Goal: Use online tool/utility: Utilize a website feature to perform a specific function

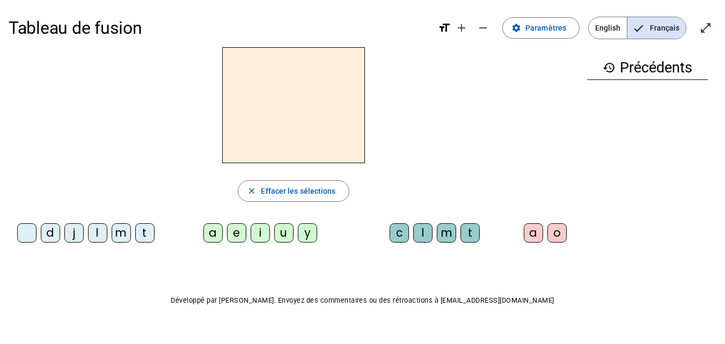
scroll to position [19, 0]
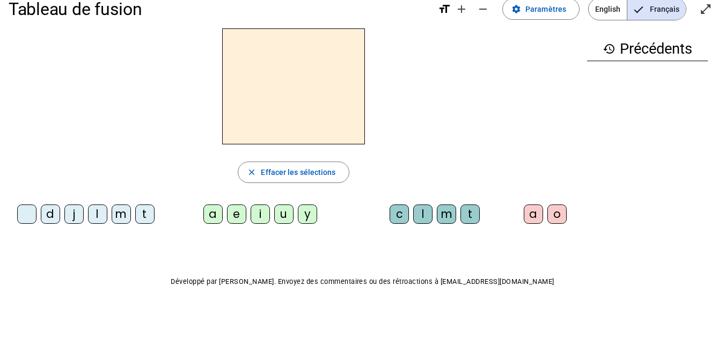
click at [97, 216] on div "l" at bounding box center [97, 213] width 19 height 19
click at [214, 219] on div "a" at bounding box center [212, 213] width 19 height 19
click at [400, 221] on div "c" at bounding box center [398, 213] width 19 height 19
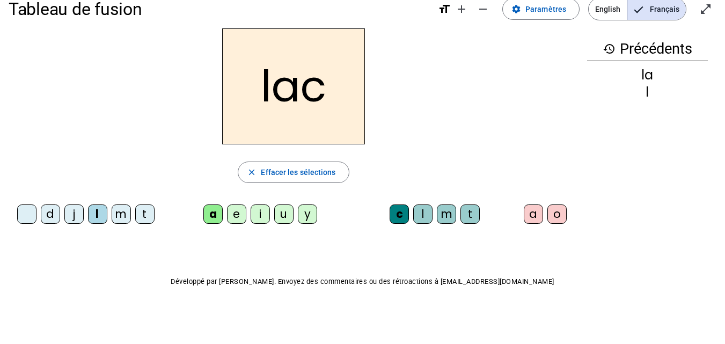
click at [145, 215] on div "t" at bounding box center [144, 213] width 19 height 19
click at [97, 213] on div "l" at bounding box center [97, 213] width 19 height 19
click at [147, 210] on div "t" at bounding box center [144, 213] width 19 height 19
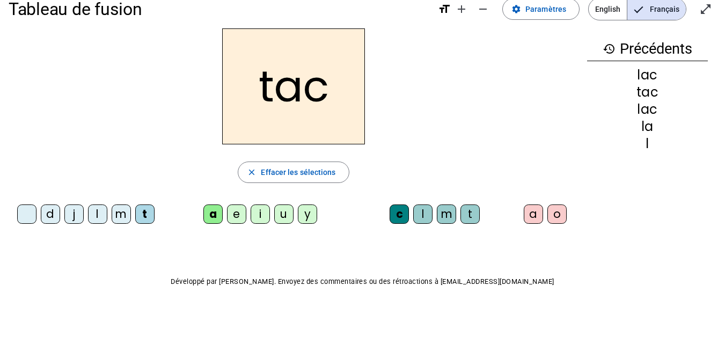
click at [396, 211] on div "c" at bounding box center [398, 213] width 19 height 19
click at [288, 170] on span "Effacer les sélections" at bounding box center [298, 172] width 75 height 13
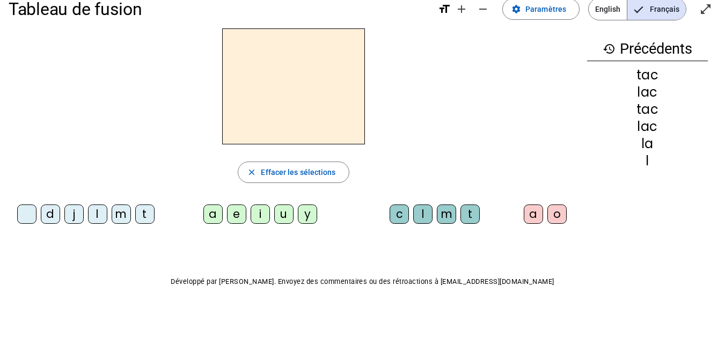
click at [140, 216] on div "t" at bounding box center [144, 213] width 19 height 19
click at [217, 219] on div "a" at bounding box center [212, 213] width 19 height 19
click at [478, 215] on div "t" at bounding box center [469, 213] width 19 height 19
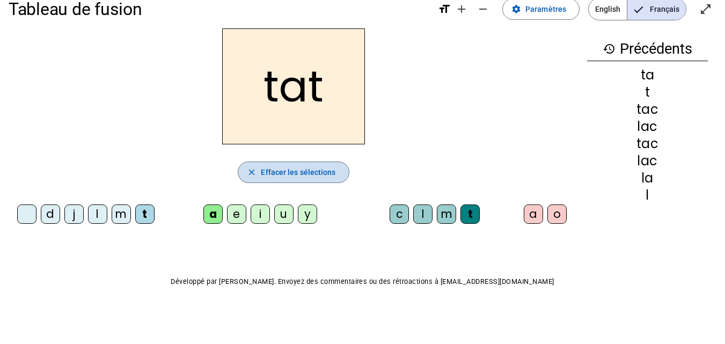
click at [300, 177] on span "Effacer les sélections" at bounding box center [298, 172] width 75 height 13
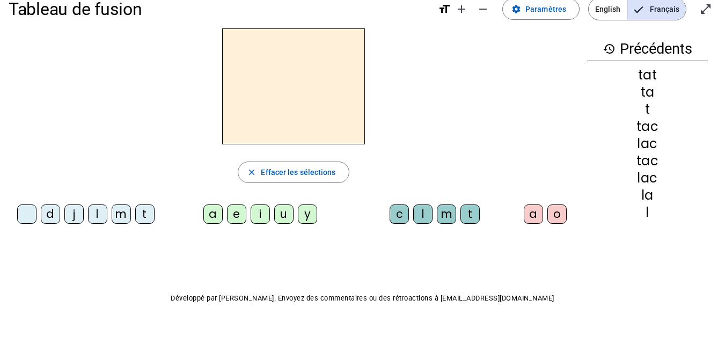
click at [144, 218] on div "t" at bounding box center [144, 213] width 19 height 19
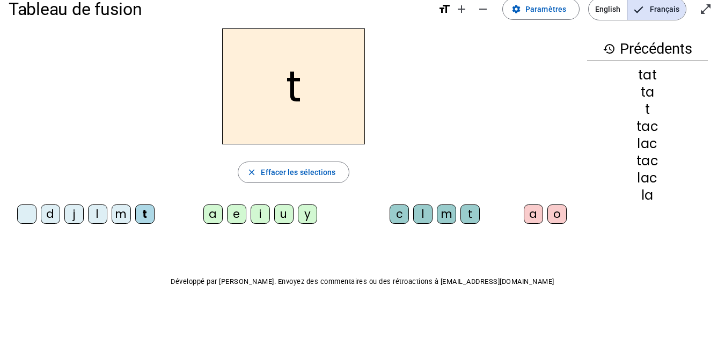
click at [212, 222] on div "a" at bounding box center [212, 213] width 19 height 19
click at [234, 219] on div "e" at bounding box center [236, 213] width 19 height 19
click at [215, 217] on div "a" at bounding box center [212, 213] width 19 height 19
click at [288, 209] on div "u" at bounding box center [283, 213] width 19 height 19
click at [57, 220] on div "d" at bounding box center [50, 213] width 19 height 19
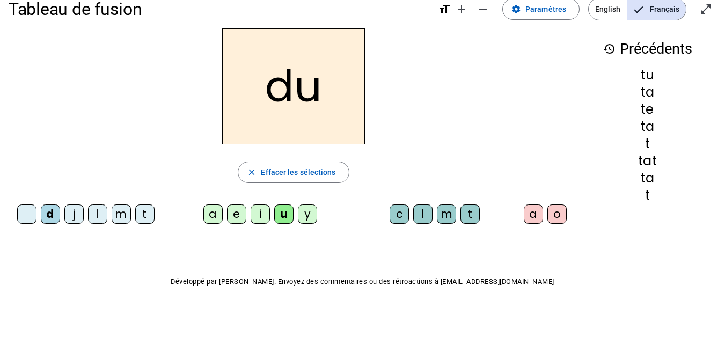
click at [396, 215] on div "c" at bounding box center [398, 213] width 19 height 19
